Goal: Task Accomplishment & Management: Use online tool/utility

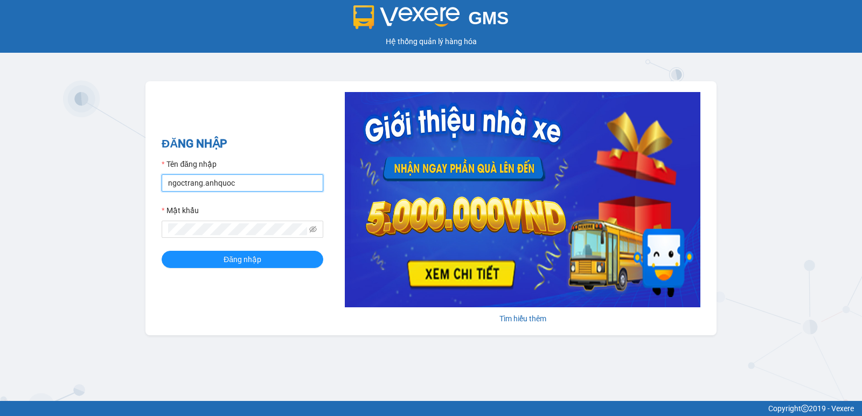
click at [250, 191] on input "ngoctrang.anhquoc" at bounding box center [243, 183] width 162 height 17
click at [248, 187] on input "ngoctrang.anhquoc" at bounding box center [243, 183] width 162 height 17
type input "baochau.anhquoc"
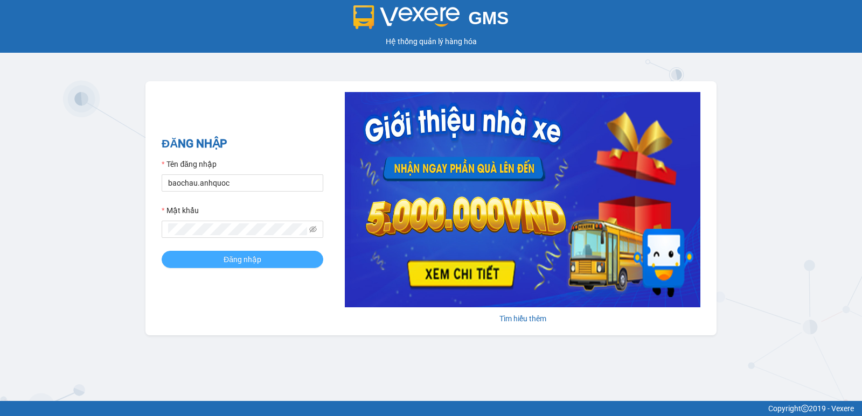
click at [272, 253] on button "Đăng nhập" at bounding box center [243, 259] width 162 height 17
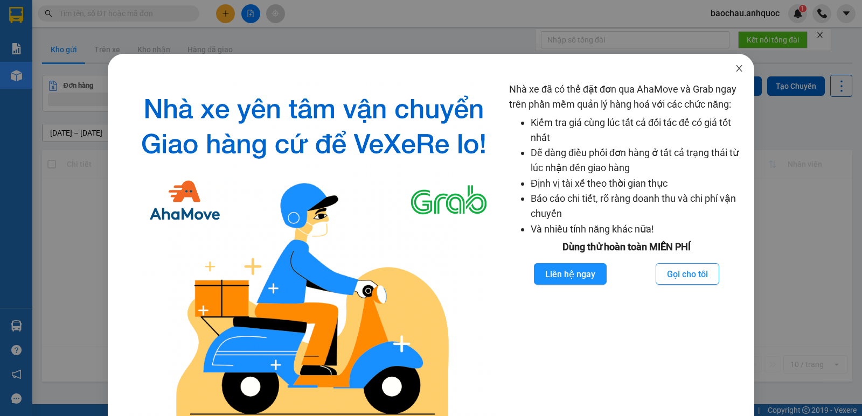
click at [735, 67] on icon "close" at bounding box center [739, 68] width 9 height 9
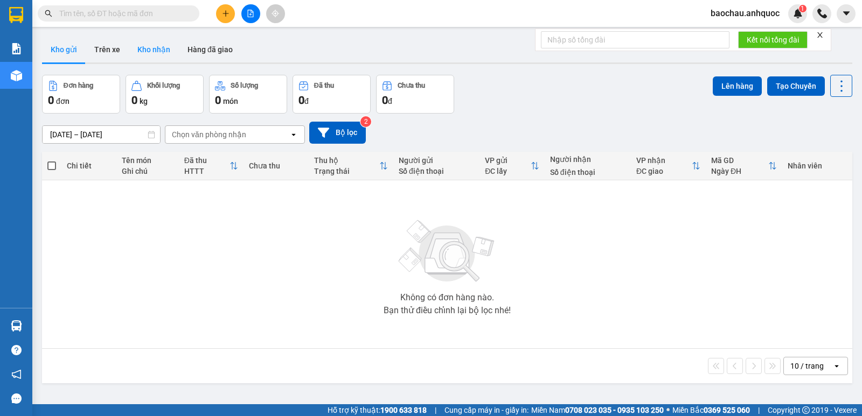
click at [144, 56] on button "Kho nhận" at bounding box center [154, 50] width 50 height 26
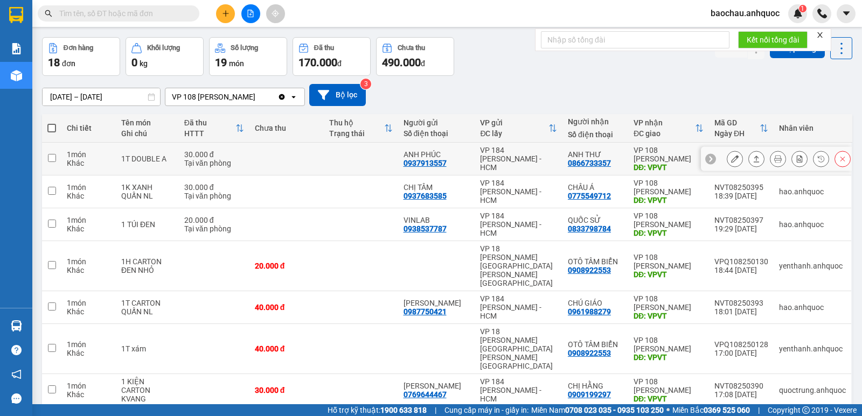
scroll to position [54, 0]
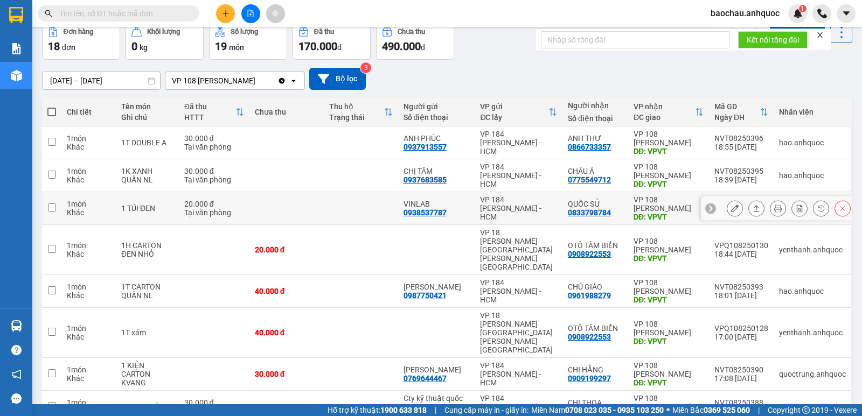
click at [349, 214] on td at bounding box center [361, 208] width 74 height 33
checkbox input "true"
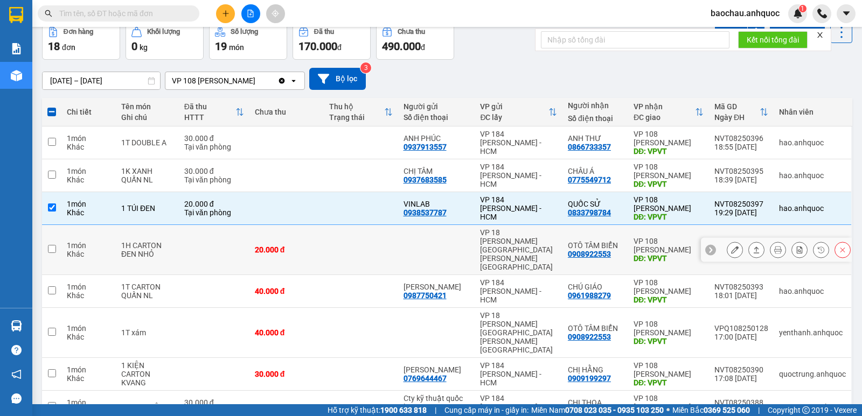
click at [361, 232] on td at bounding box center [361, 250] width 74 height 50
checkbox input "true"
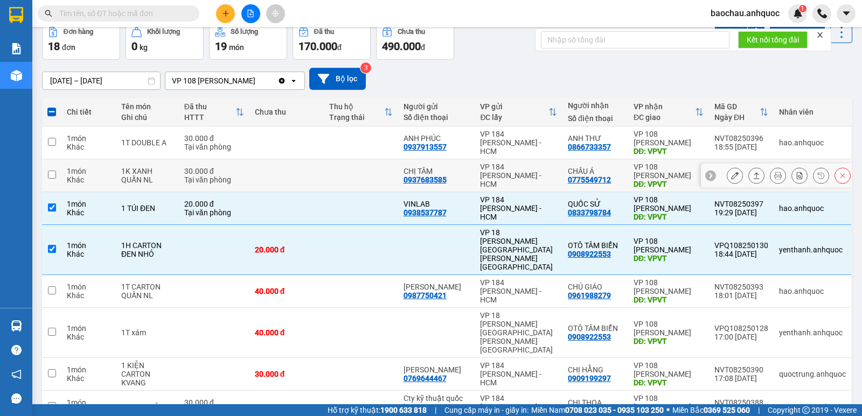
click at [349, 184] on td at bounding box center [361, 175] width 74 height 33
checkbox input "true"
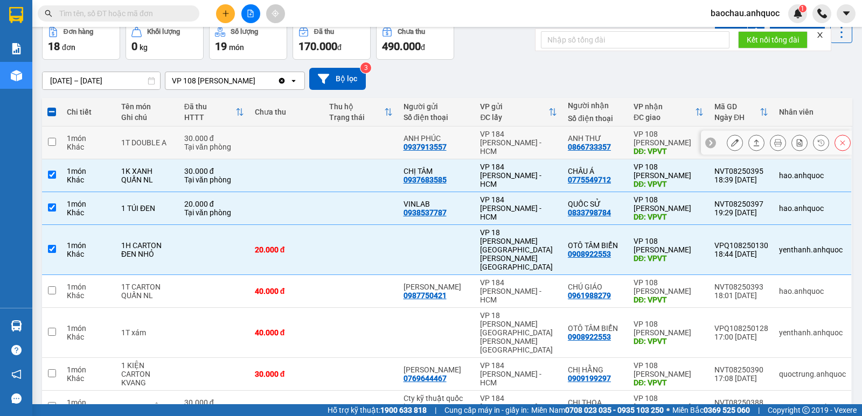
click at [352, 141] on td at bounding box center [361, 143] width 74 height 33
checkbox input "true"
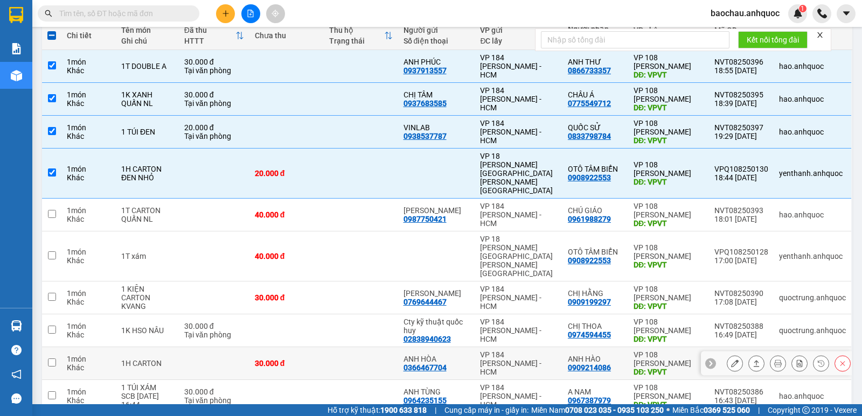
scroll to position [149, 0]
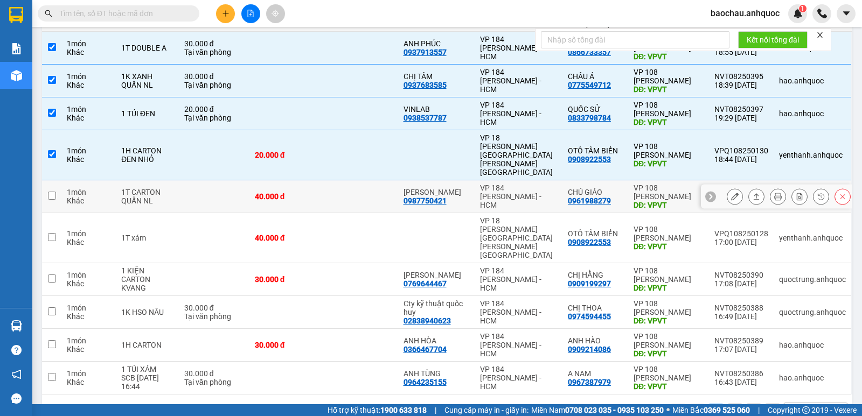
click at [359, 184] on td at bounding box center [361, 196] width 74 height 33
checkbox input "true"
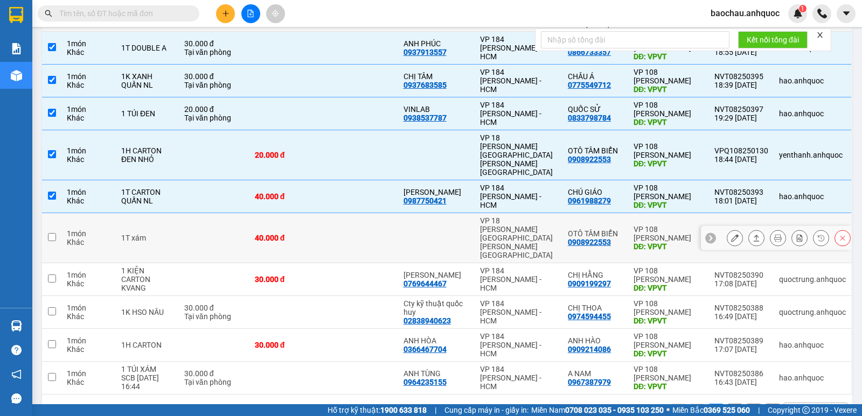
click at [354, 215] on td at bounding box center [361, 238] width 74 height 50
checkbox input "true"
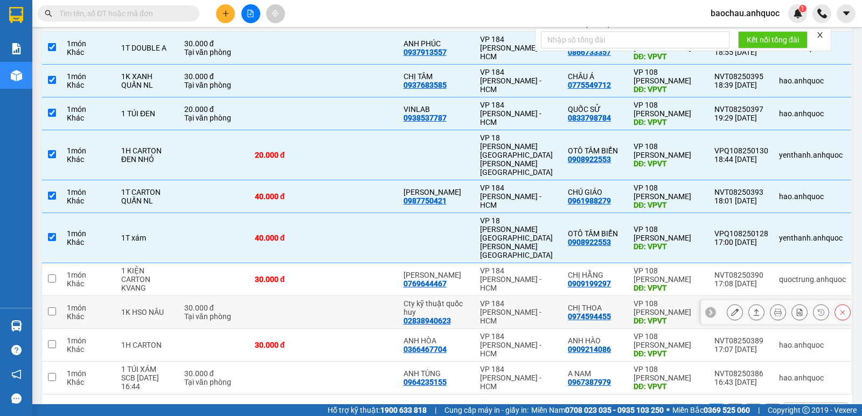
click at [361, 296] on td at bounding box center [361, 312] width 74 height 33
checkbox input "true"
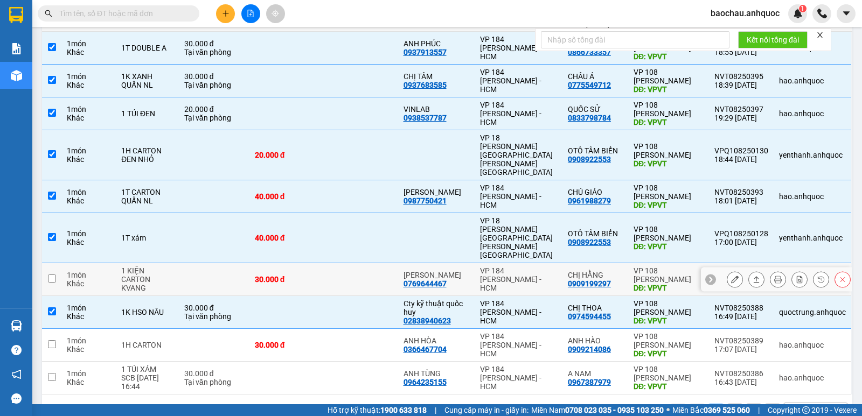
click at [345, 263] on td at bounding box center [361, 279] width 74 height 33
checkbox input "true"
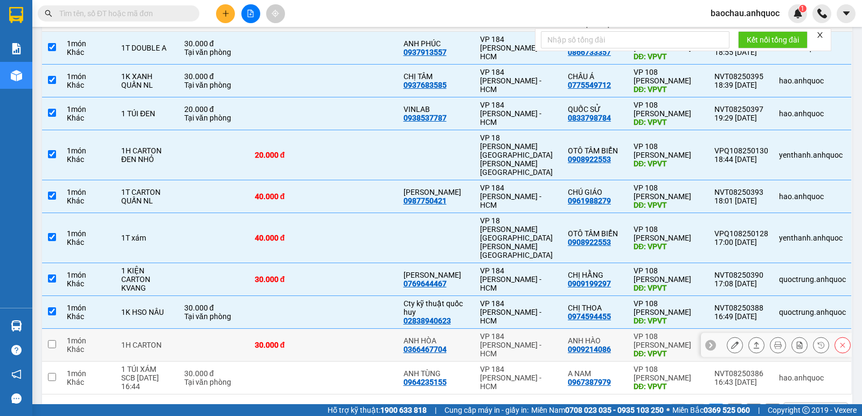
click at [350, 329] on td at bounding box center [361, 345] width 74 height 33
checkbox input "true"
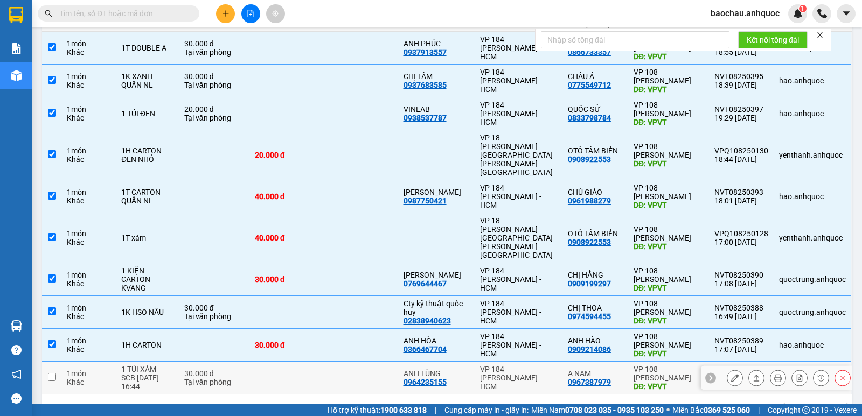
click at [356, 362] on td at bounding box center [361, 378] width 74 height 33
checkbox input "true"
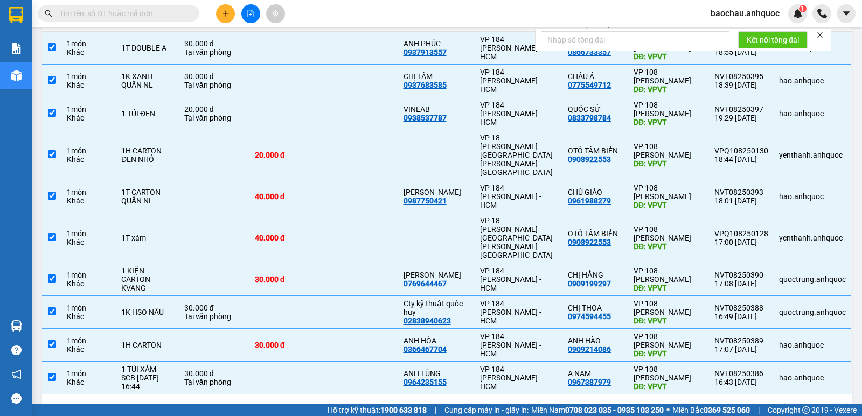
click at [727, 404] on button "2" at bounding box center [735, 412] width 16 height 16
checkbox input "false"
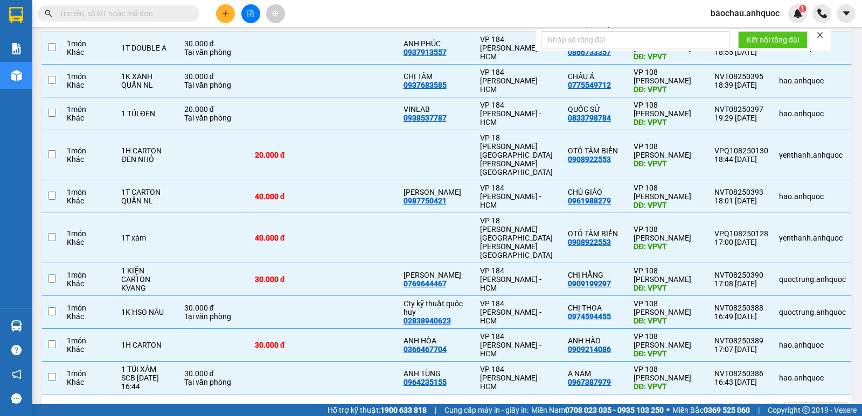
checkbox input "false"
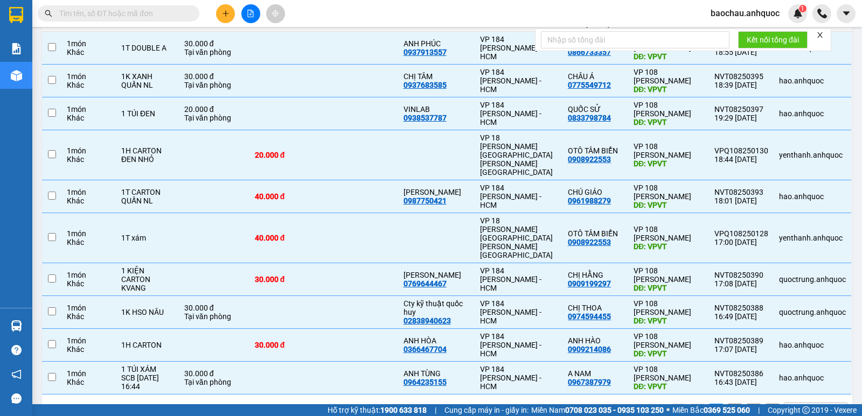
checkbox input "false"
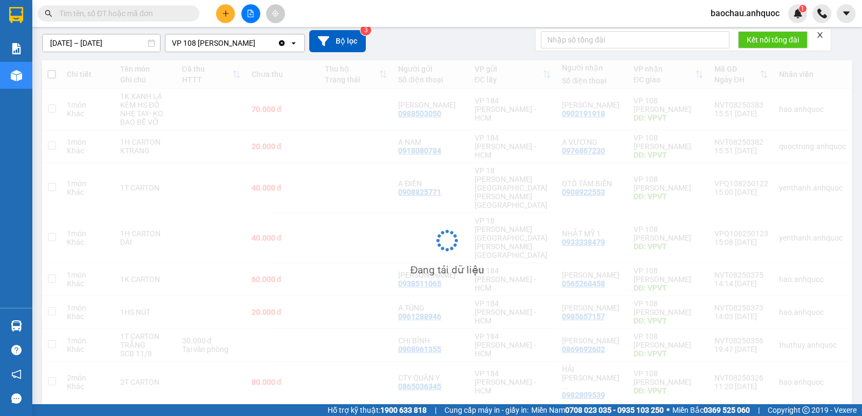
scroll to position [92, 0]
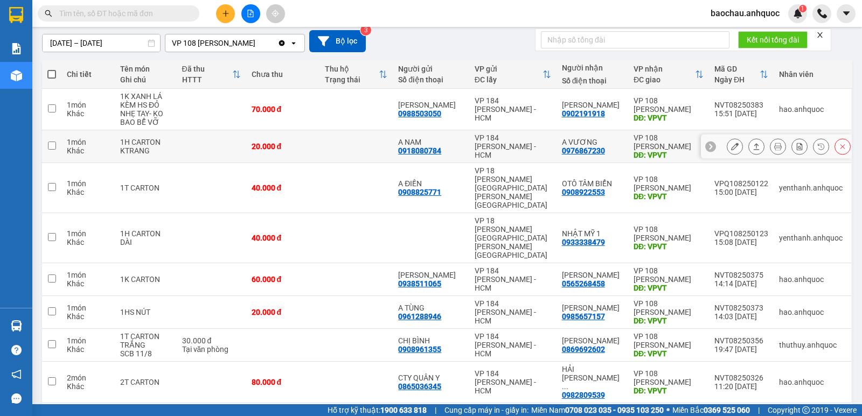
click at [337, 143] on td at bounding box center [355, 146] width 73 height 33
checkbox input "true"
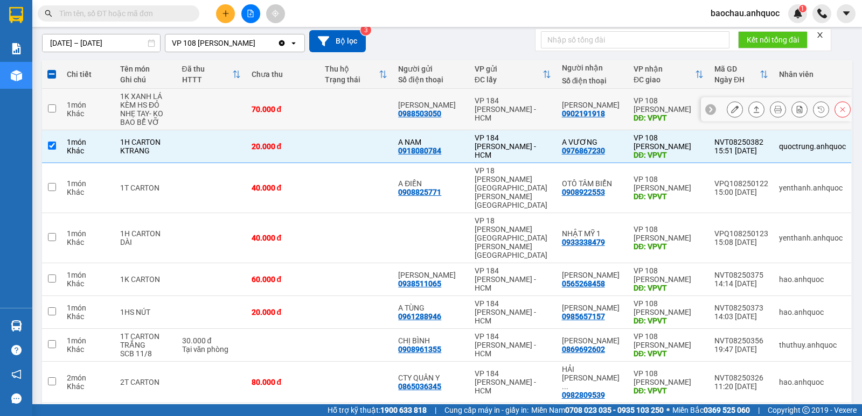
click at [353, 119] on td at bounding box center [355, 109] width 73 height 41
checkbox input "true"
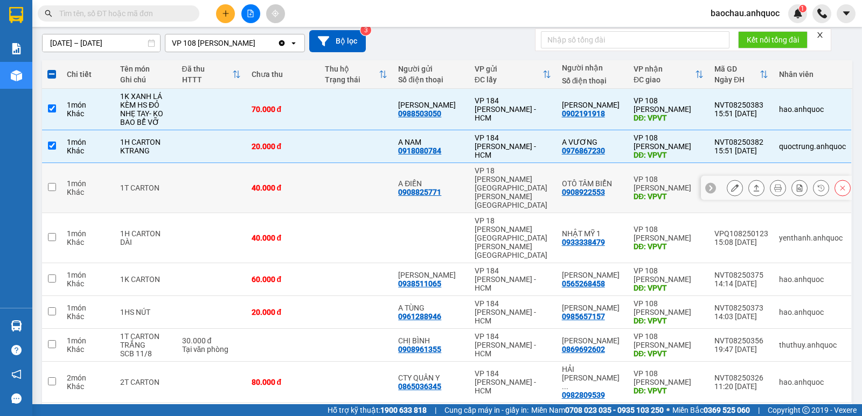
click at [352, 176] on td at bounding box center [355, 188] width 73 height 50
checkbox input "true"
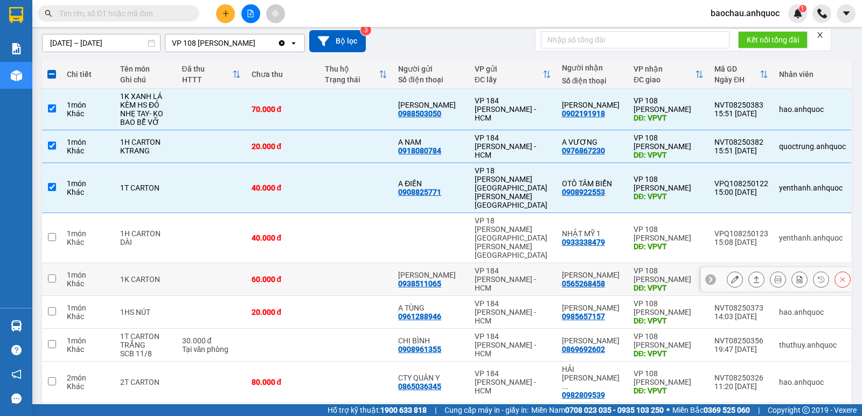
click at [331, 263] on td at bounding box center [355, 279] width 73 height 33
checkbox input "true"
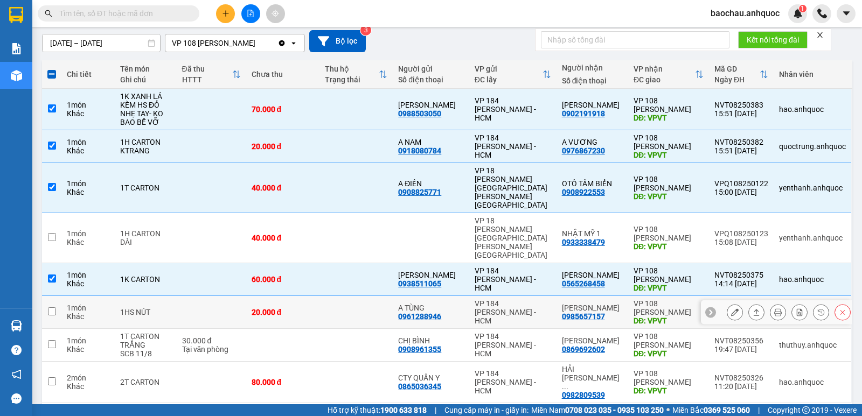
click at [317, 296] on td "20.000 đ" at bounding box center [282, 312] width 73 height 33
checkbox input "true"
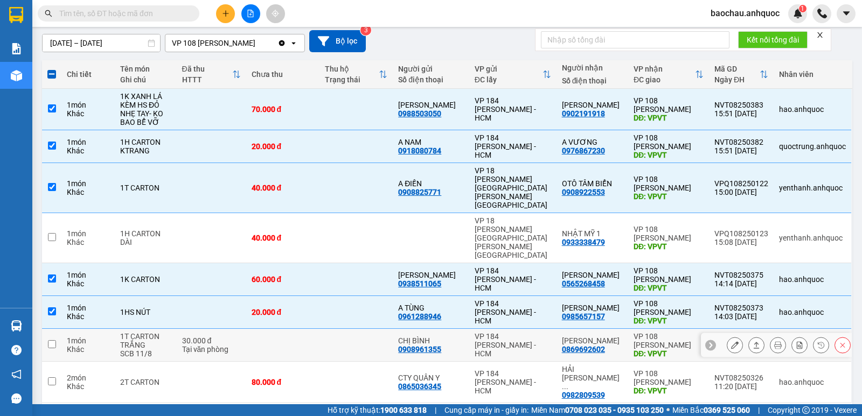
click at [312, 329] on td at bounding box center [282, 345] width 73 height 33
checkbox input "true"
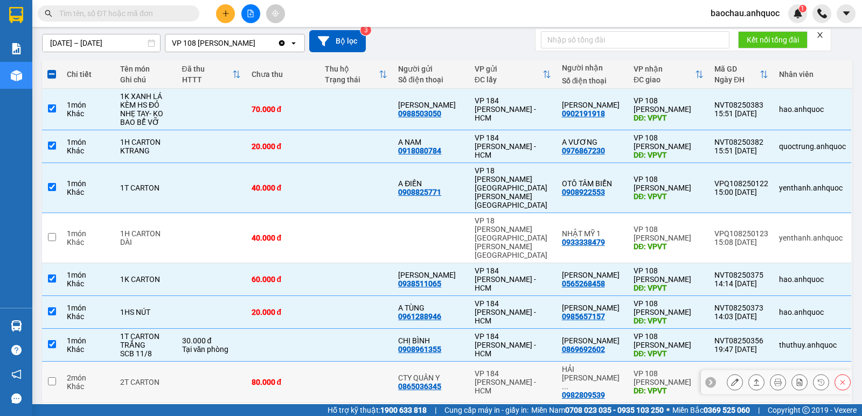
click at [303, 378] on div "80.000 đ" at bounding box center [283, 382] width 62 height 9
checkbox input "true"
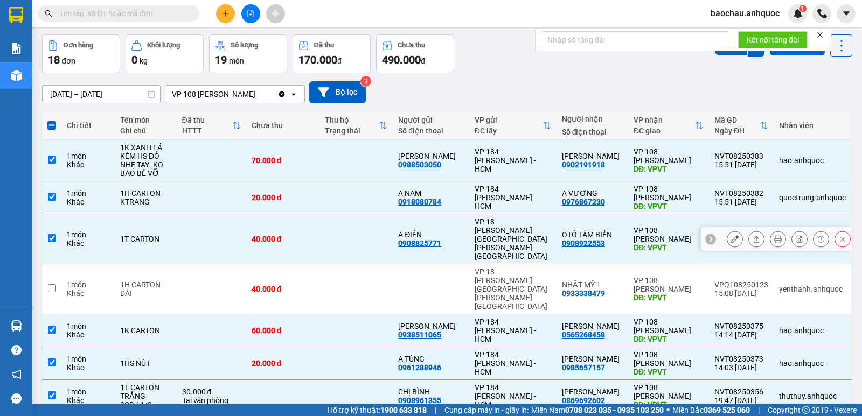
scroll to position [0, 0]
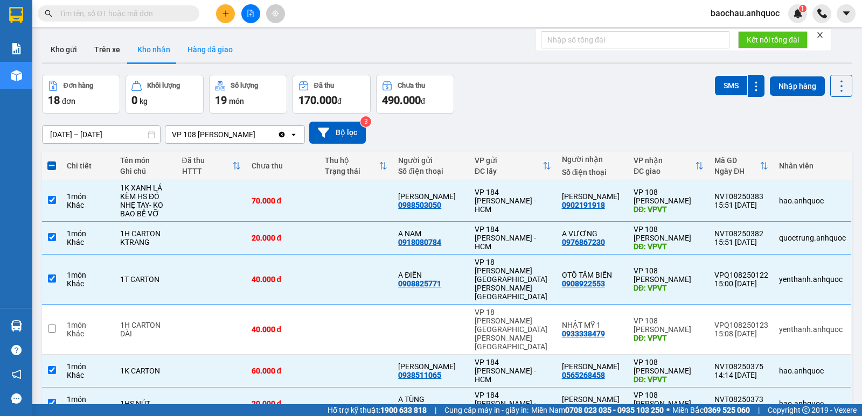
click at [131, 140] on div "ver 1.8.137 Kho gửi Trên xe [PERSON_NAME] Hàng đã [PERSON_NAME] hàng 18 đơn [PE…" at bounding box center [447, 283] width 819 height 502
click at [152, 135] on icon at bounding box center [152, 135] width 8 height 8
click at [151, 131] on icon at bounding box center [152, 135] width 8 height 8
click at [152, 135] on icon at bounding box center [152, 135] width 8 height 8
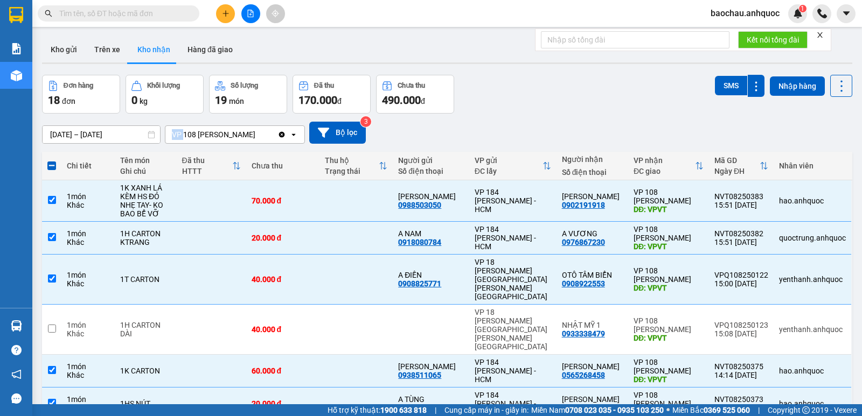
click at [149, 129] on input "[DATE] – [DATE]" at bounding box center [101, 134] width 117 height 17
click at [151, 133] on icon at bounding box center [152, 135] width 8 height 8
click at [149, 133] on icon at bounding box center [152, 135] width 8 height 8
click at [133, 119] on div "[DATE] – [DATE] Press the down arrow key to interact with the calendar and sele…" at bounding box center [447, 133] width 810 height 38
drag, startPoint x: 130, startPoint y: 127, endPoint x: 120, endPoint y: 133, distance: 11.7
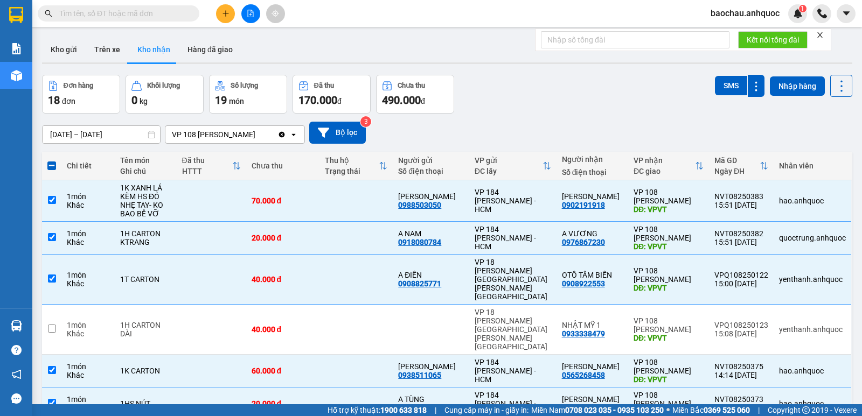
click at [130, 127] on input "[DATE] – [DATE]" at bounding box center [101, 134] width 117 height 17
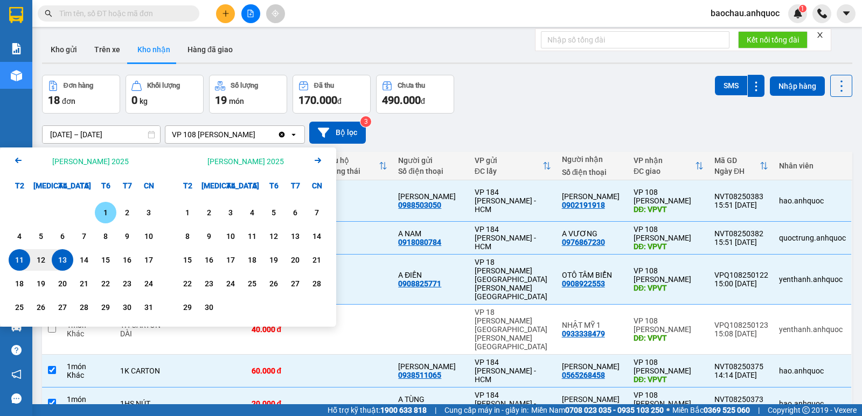
click at [100, 211] on div "1" at bounding box center [105, 212] width 15 height 13
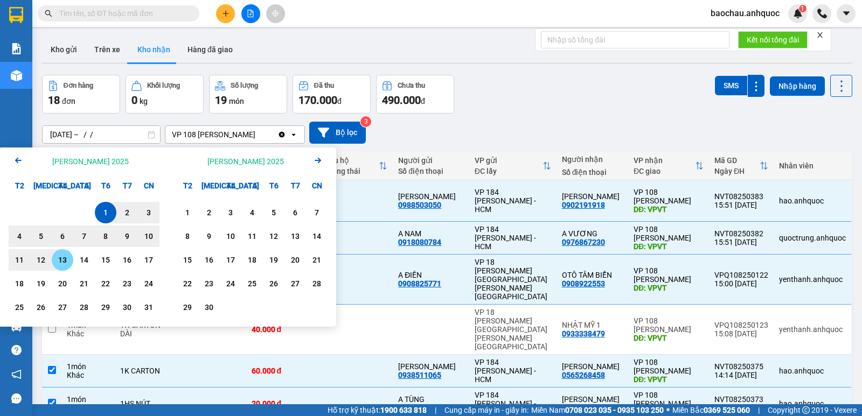
drag, startPoint x: 62, startPoint y: 259, endPoint x: 64, endPoint y: 253, distance: 6.1
click at [62, 259] on div "13" at bounding box center [62, 260] width 15 height 13
type input "[DATE] – [DATE]"
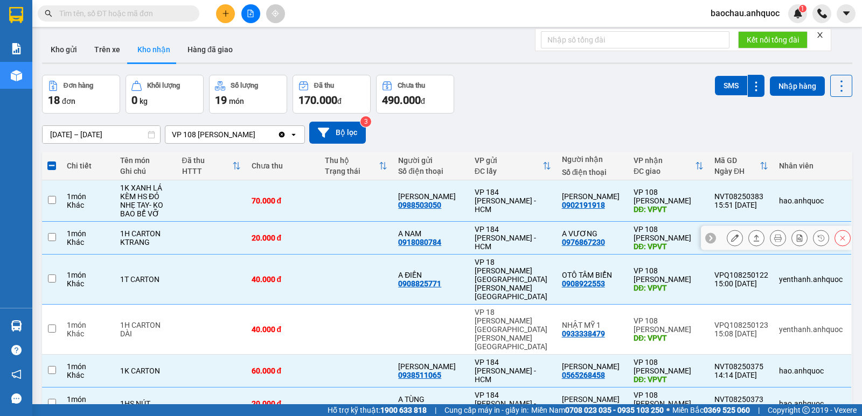
checkbox input "false"
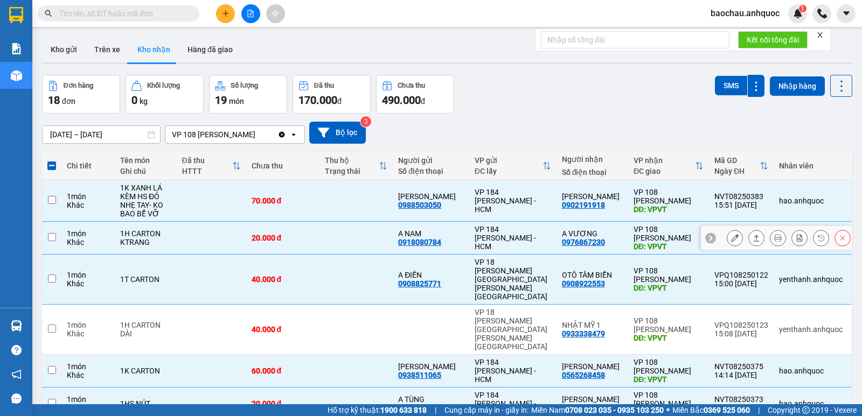
checkbox input "false"
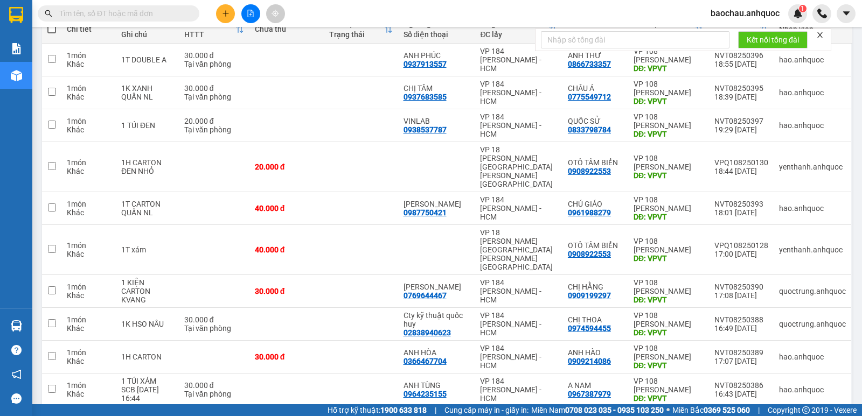
scroll to position [149, 0]
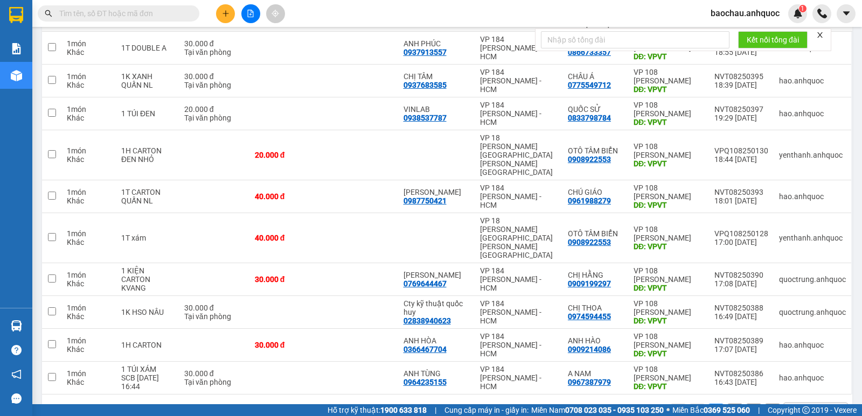
click at [718, 403] on div "1 2 10 / trang open" at bounding box center [447, 412] width 802 height 18
click at [727, 404] on button "2" at bounding box center [735, 412] width 16 height 16
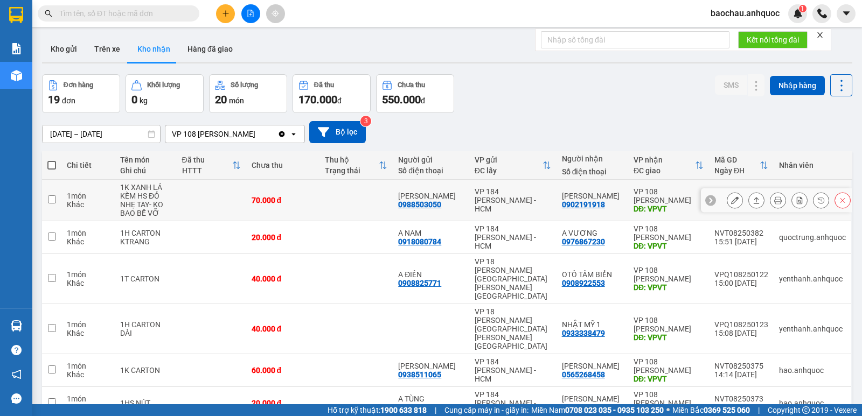
scroll to position [0, 0]
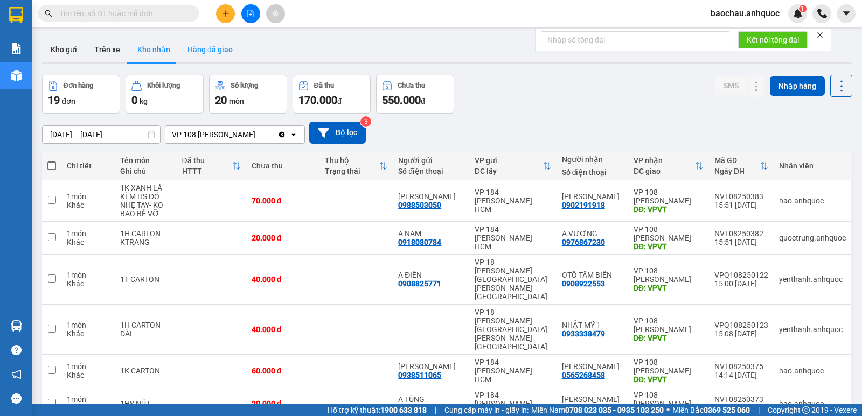
click at [208, 47] on button "Hàng đã giao" at bounding box center [210, 50] width 62 height 26
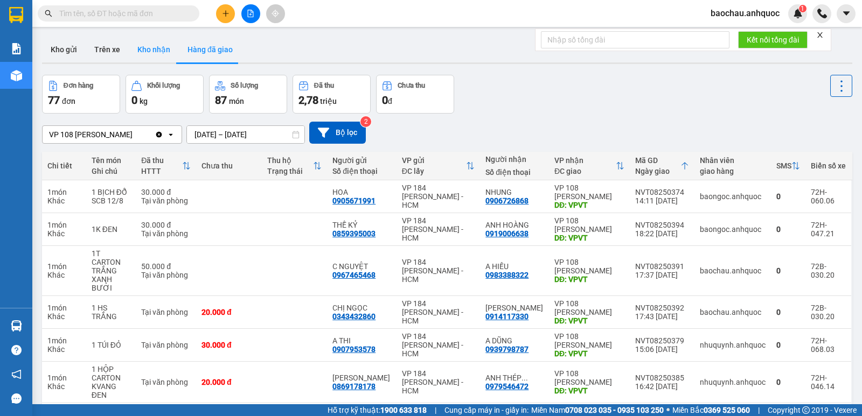
click at [150, 48] on button "Kho nhận" at bounding box center [154, 50] width 50 height 26
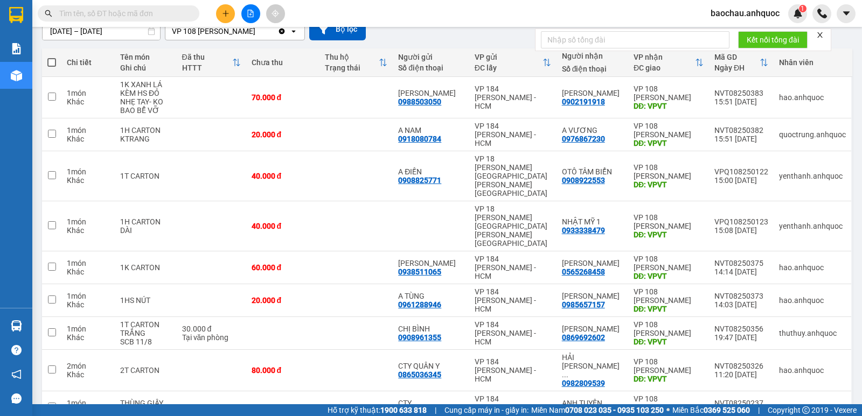
scroll to position [108, 0]
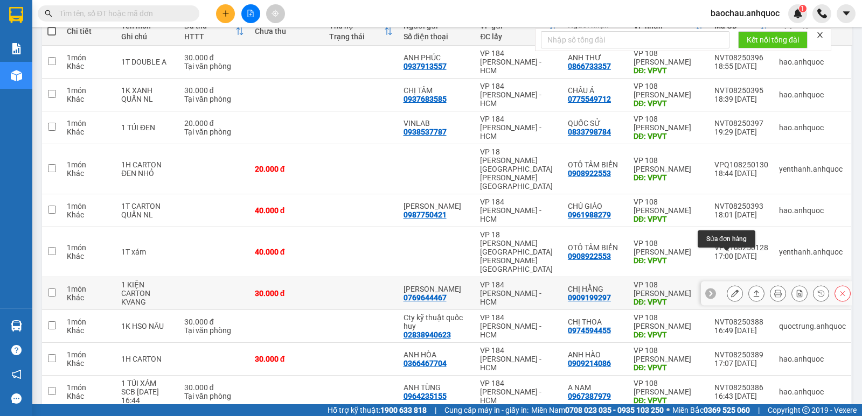
scroll to position [149, 0]
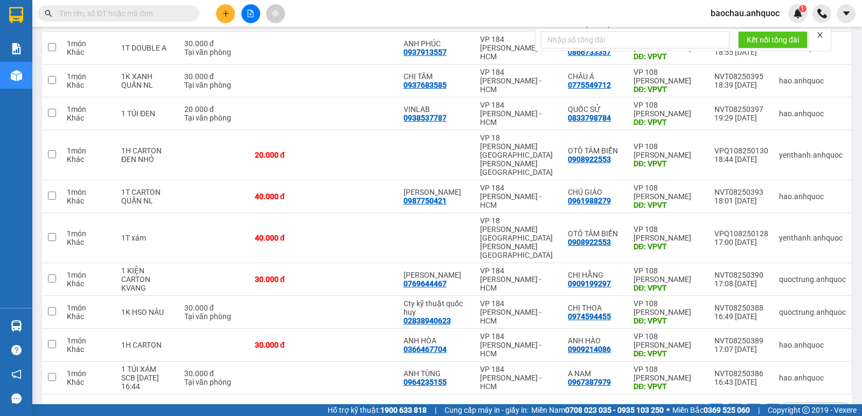
click at [727, 404] on button "2" at bounding box center [735, 412] width 16 height 16
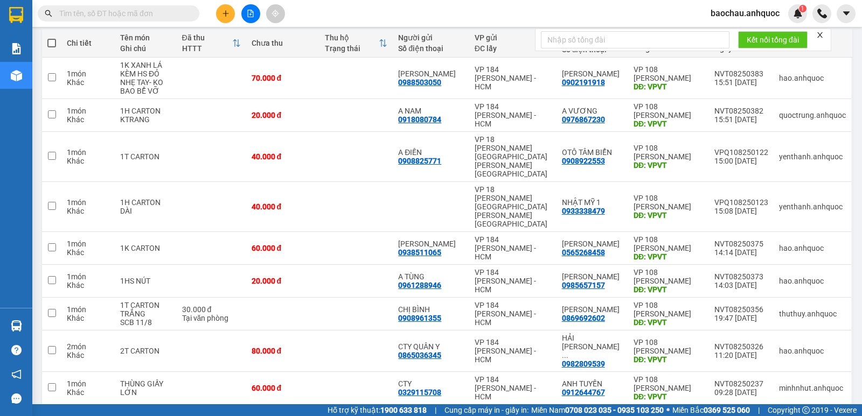
scroll to position [124, 0]
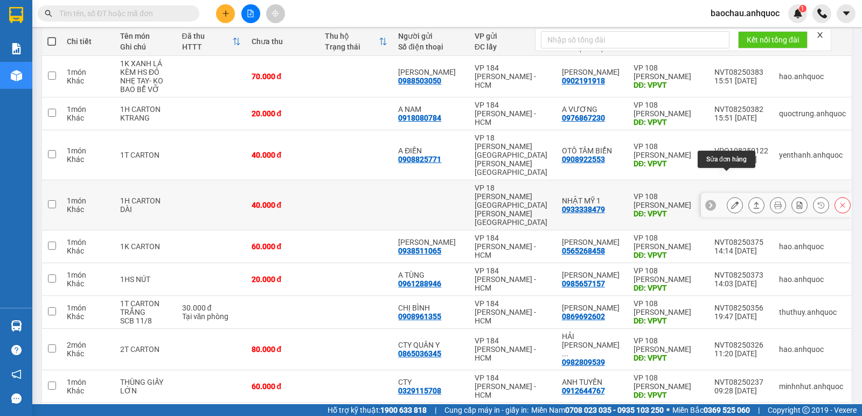
click at [730, 196] on button at bounding box center [734, 205] width 15 height 19
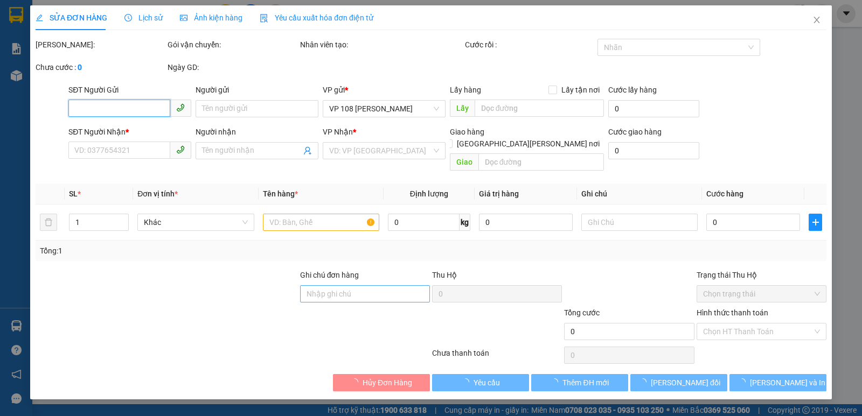
type input "0933338479"
type input "NHẬT MỸ 1"
type input "VPVT"
type input "40.000"
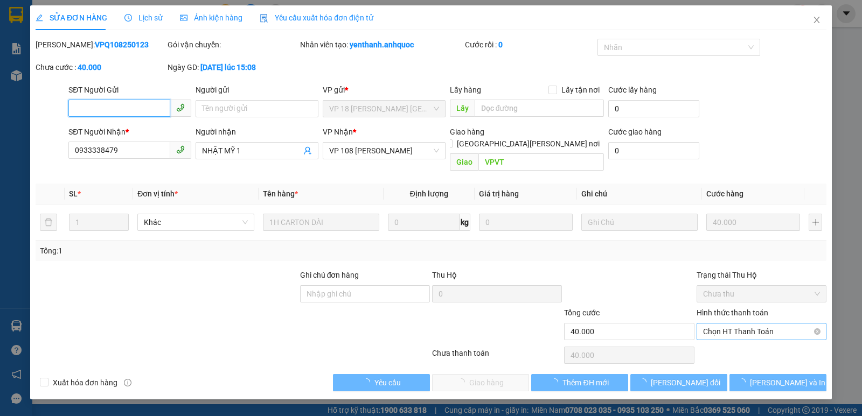
click at [741, 324] on span "Chọn HT Thanh Toán" at bounding box center [761, 332] width 117 height 16
click at [736, 346] on div "Tại văn phòng" at bounding box center [761, 342] width 117 height 12
type input "0"
click at [493, 377] on span "[PERSON_NAME] và [PERSON_NAME] hàng" at bounding box center [525, 383] width 145 height 12
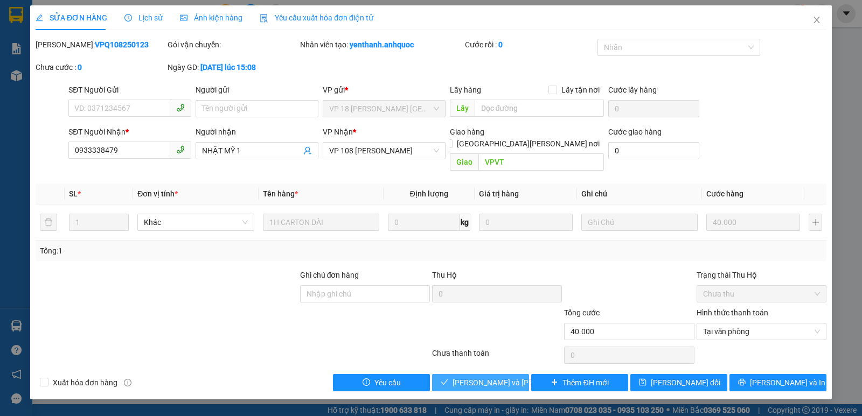
click at [504, 377] on span "[PERSON_NAME] và [PERSON_NAME] hàng" at bounding box center [525, 383] width 145 height 12
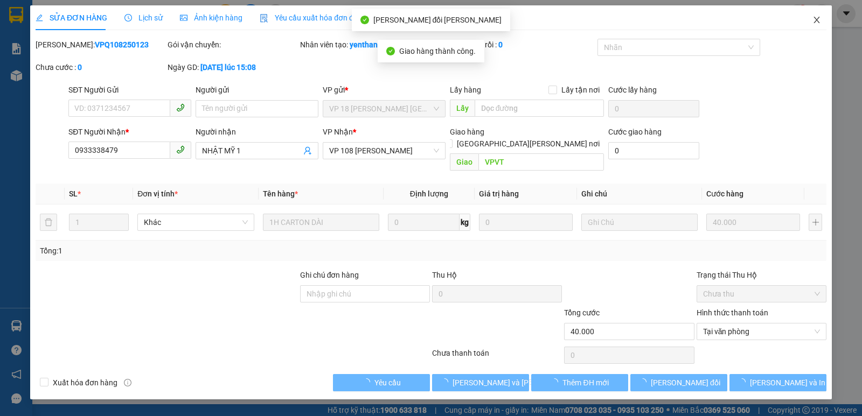
click at [817, 18] on icon "close" at bounding box center [816, 20] width 9 height 9
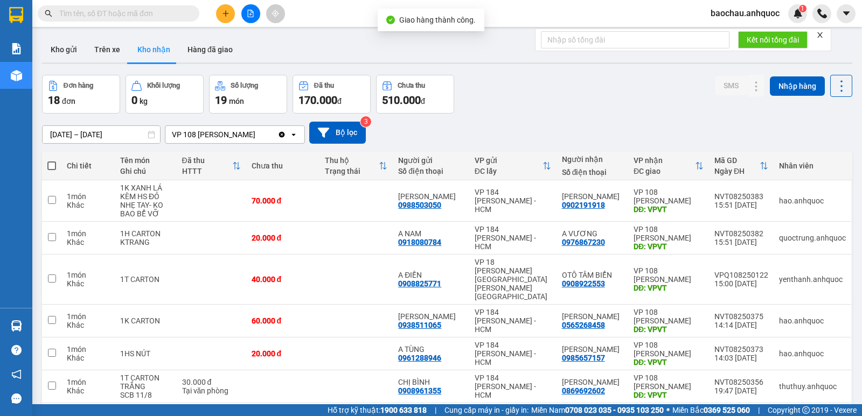
scroll to position [92, 0]
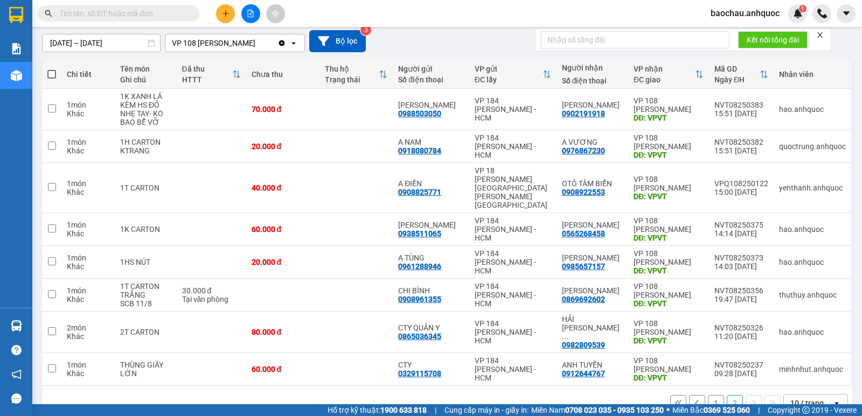
click at [708, 395] on button "1" at bounding box center [716, 403] width 16 height 16
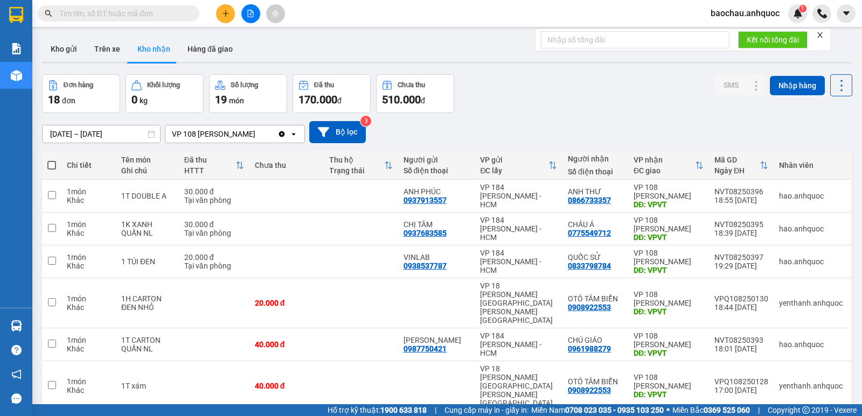
scroll to position [0, 0]
click at [206, 47] on button "Hàng đã giao" at bounding box center [210, 50] width 62 height 26
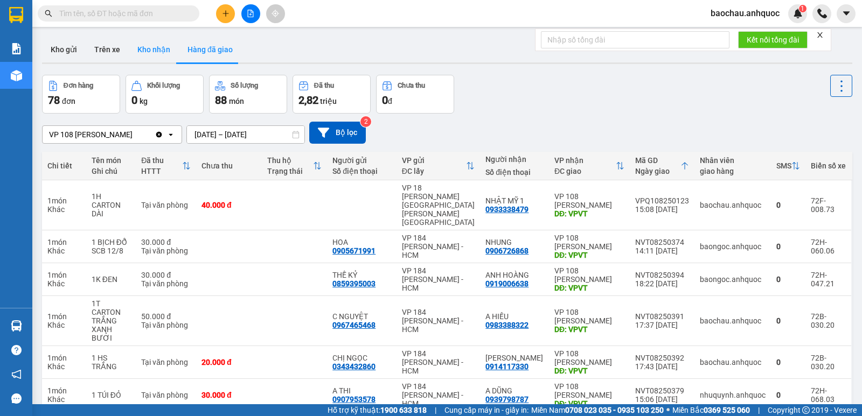
click at [154, 37] on button "Kho nhận" at bounding box center [154, 50] width 50 height 26
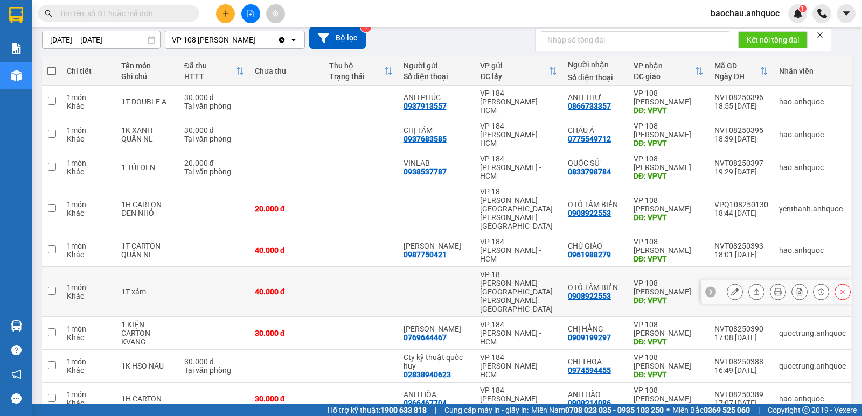
scroll to position [149, 0]
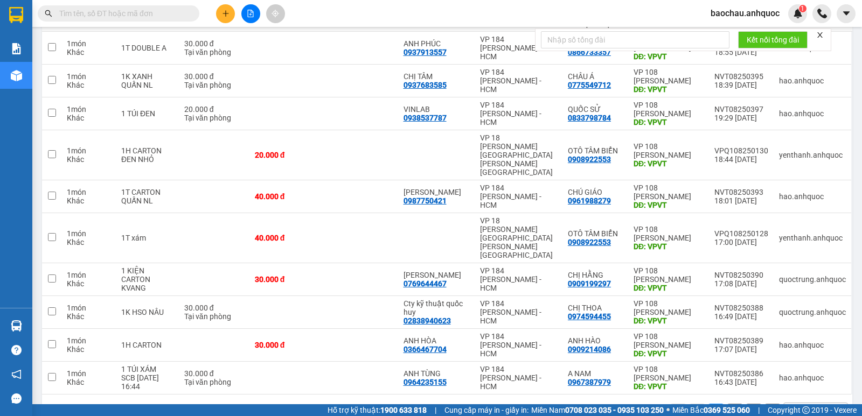
click at [727, 404] on button "2" at bounding box center [735, 412] width 16 height 16
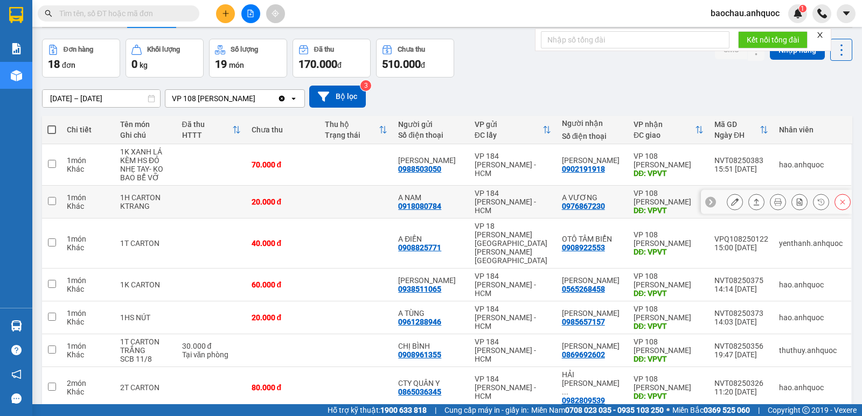
scroll to position [92, 0]
